Goal: Task Accomplishment & Management: Use online tool/utility

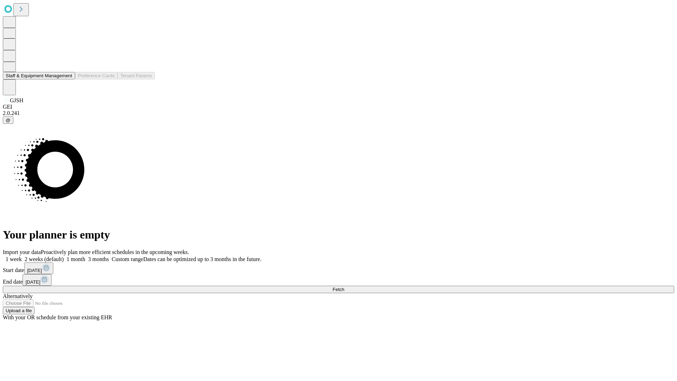
click at [67, 79] on button "Staff & Equipment Management" at bounding box center [39, 75] width 72 height 7
